Goal: Information Seeking & Learning: Learn about a topic

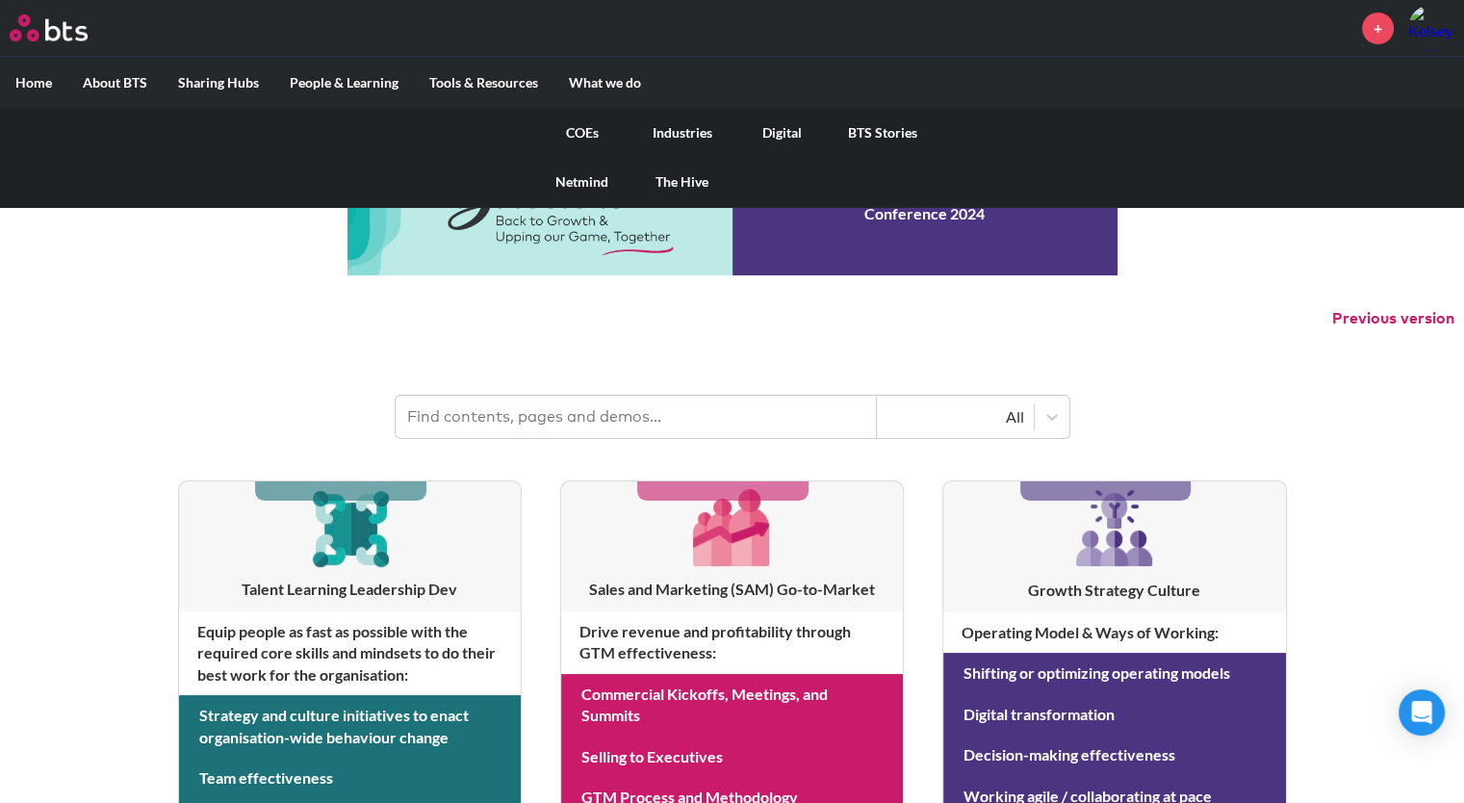
click at [585, 132] on link "COEs" at bounding box center [582, 133] width 100 height 50
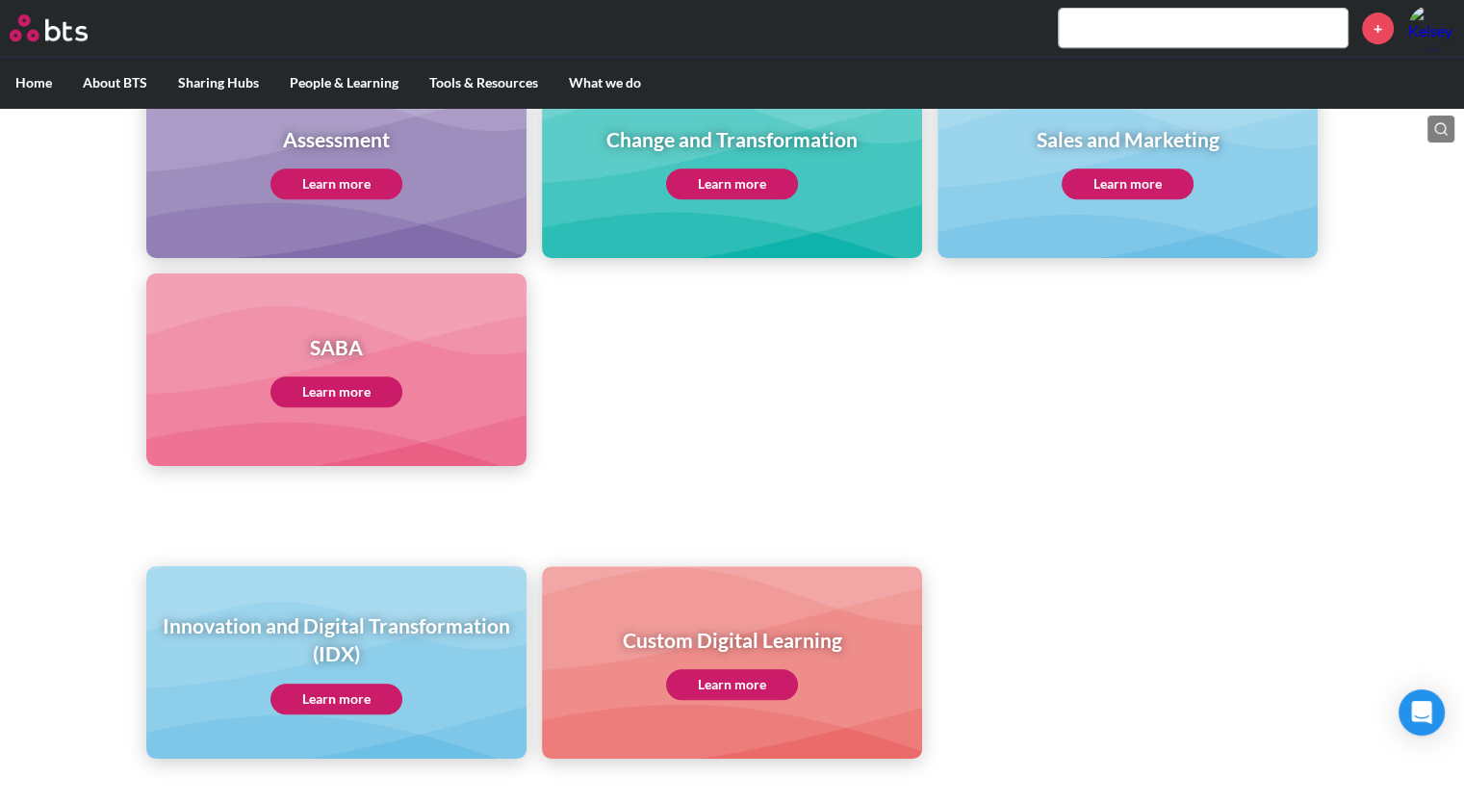
scroll to position [963, 0]
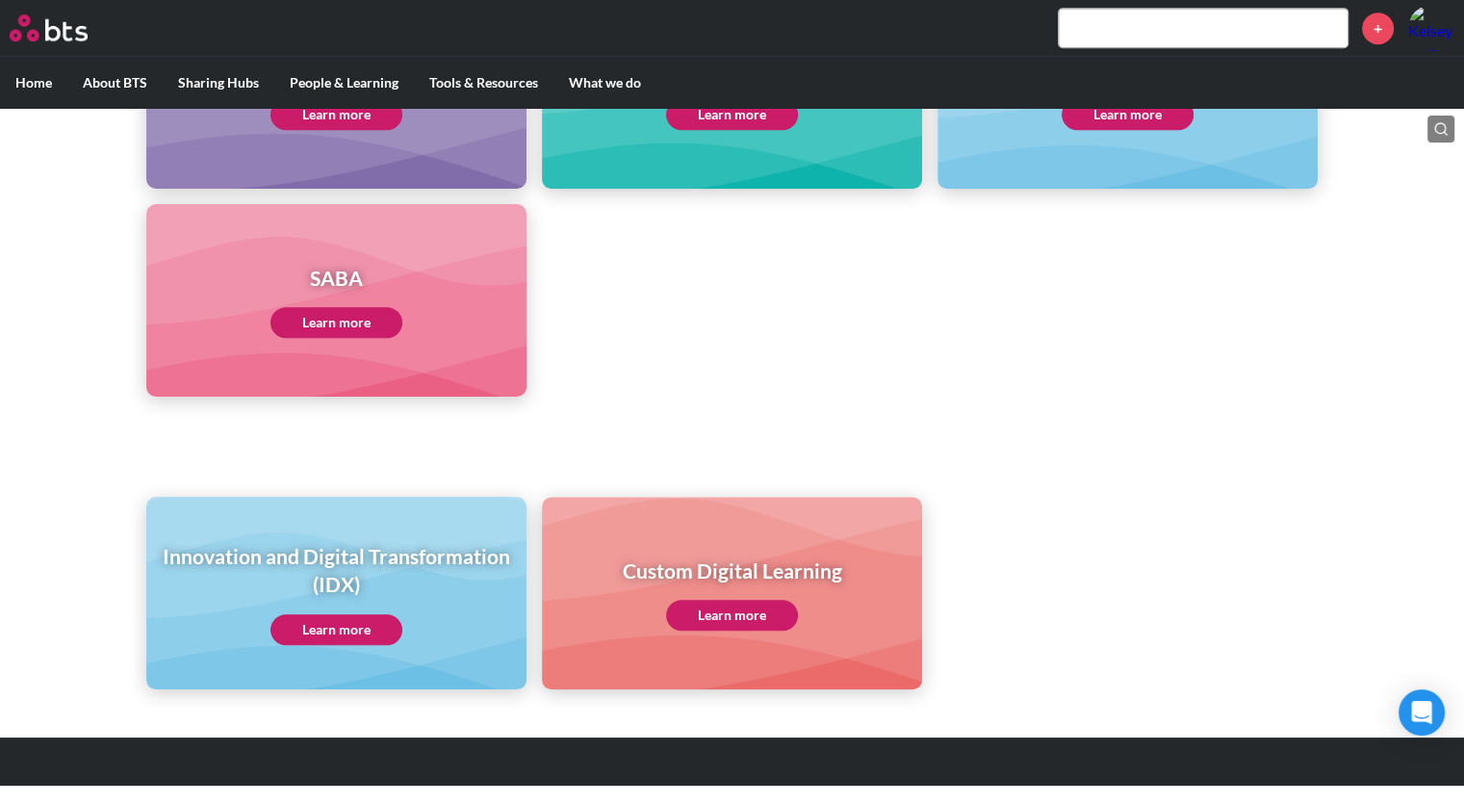
click at [342, 632] on link "Learn more" at bounding box center [336, 629] width 132 height 31
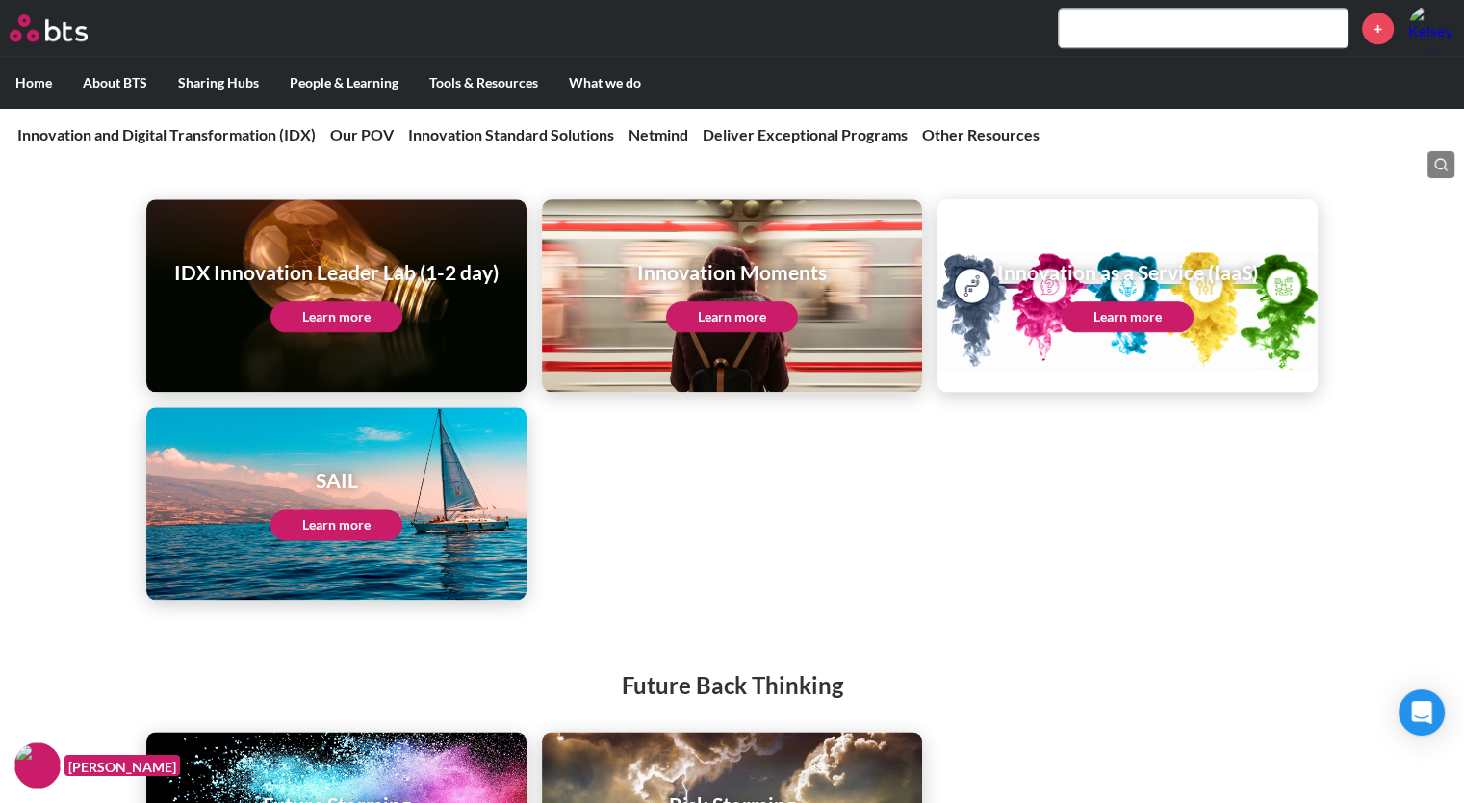
scroll to position [2346, 0]
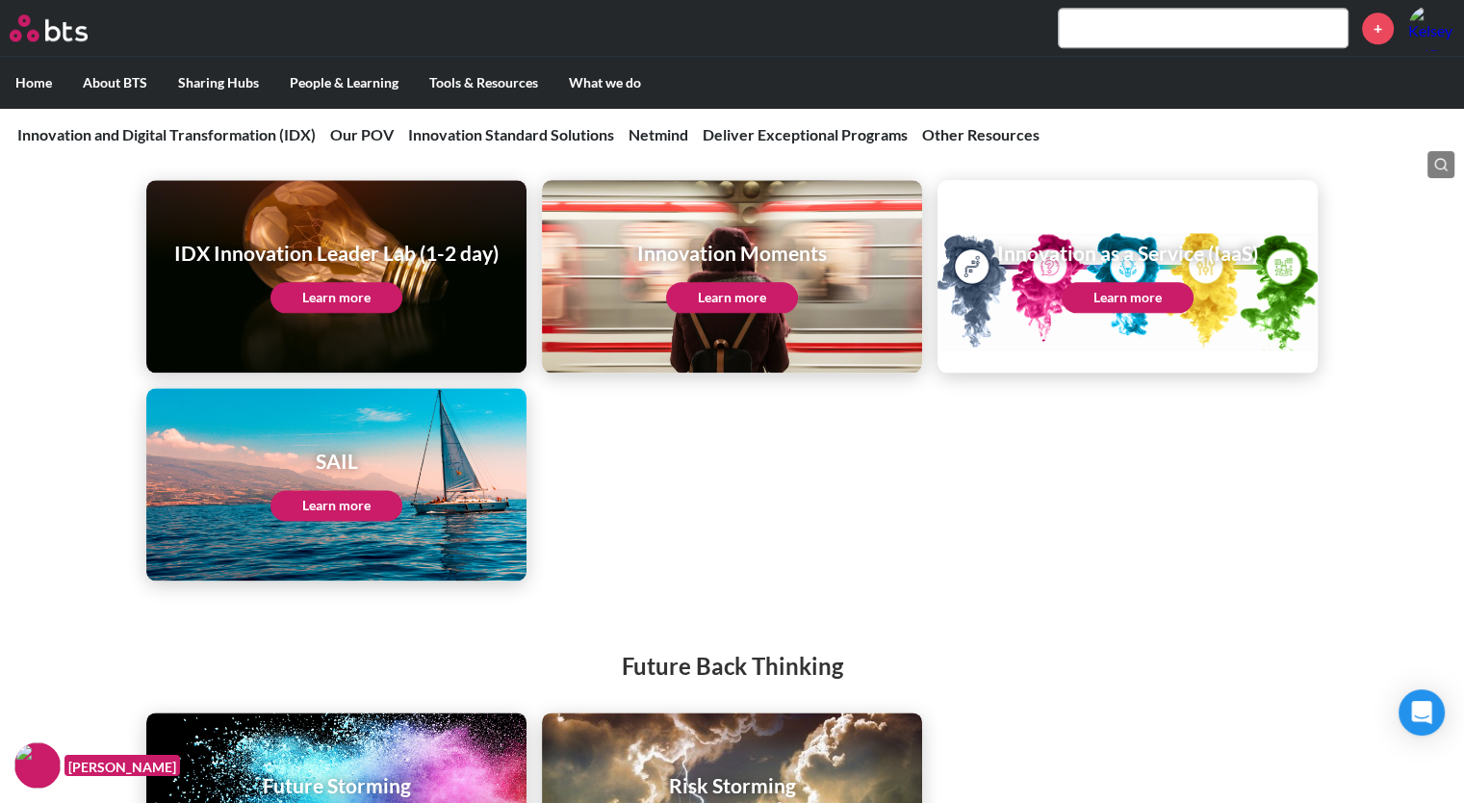
click at [758, 308] on link "Learn more" at bounding box center [732, 297] width 132 height 31
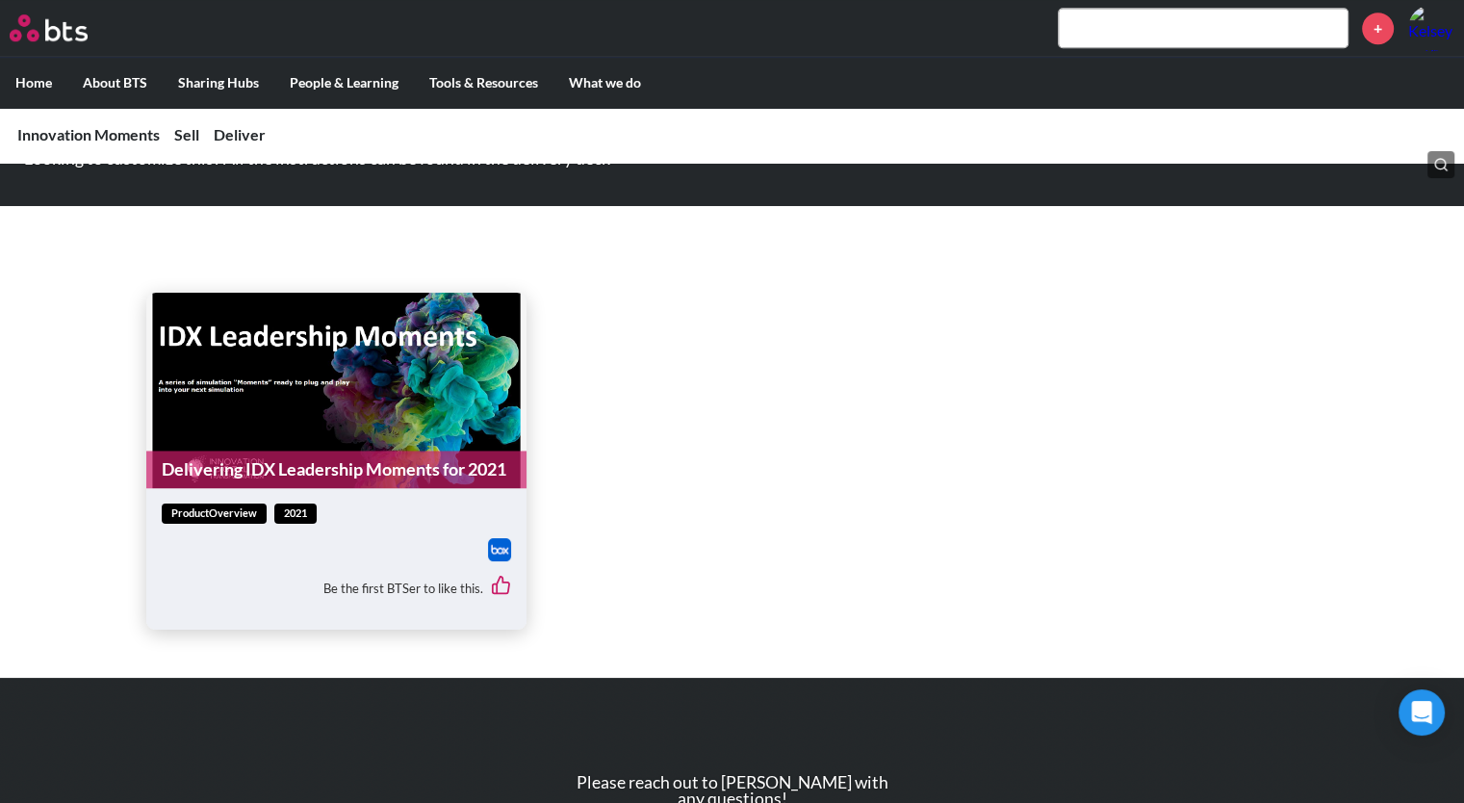
scroll to position [1463, 0]
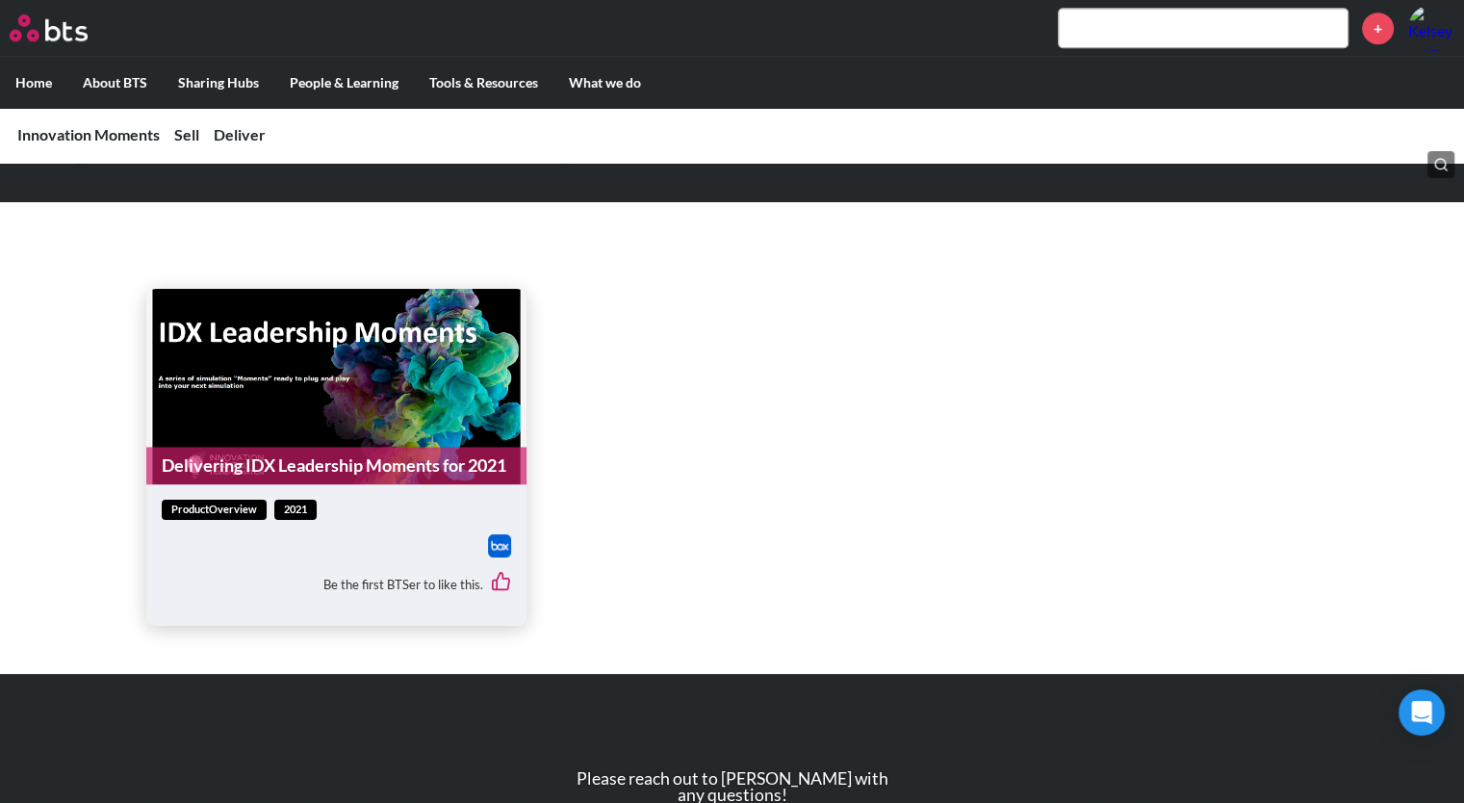
click at [385, 374] on figure "Delivering IDX Leadership Moments for 2021" at bounding box center [336, 386] width 380 height 195
click at [358, 447] on link "Delivering IDX Leadership Moments for 2021" at bounding box center [336, 466] width 380 height 38
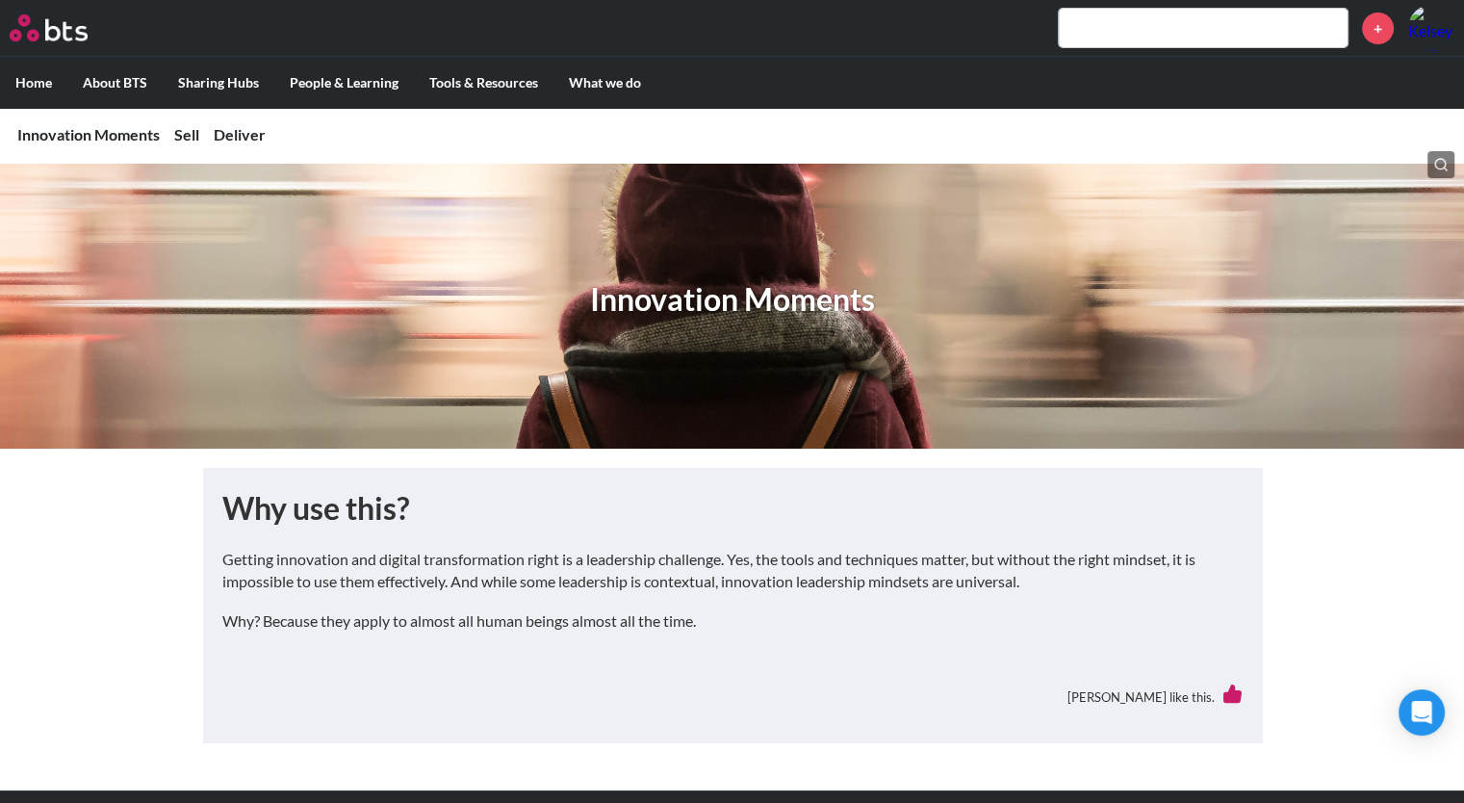
scroll to position [0, 0]
